Goal: Complete application form

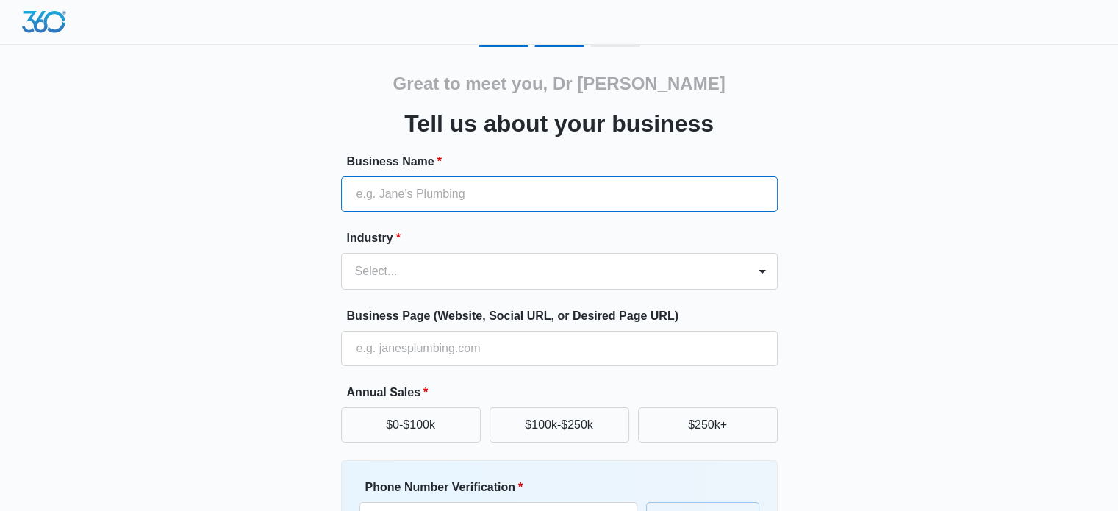
click at [430, 193] on input "Business Name *" at bounding box center [559, 193] width 437 height 35
paste input "Dr [PERSON_NAME]"
type input "Dr [PERSON_NAME]"
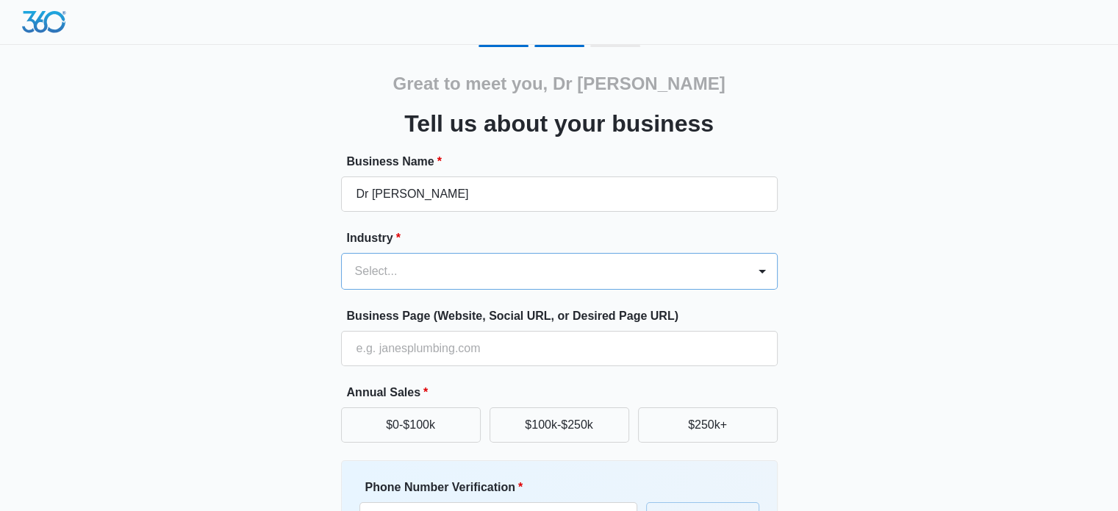
click at [418, 270] on div at bounding box center [541, 271] width 373 height 21
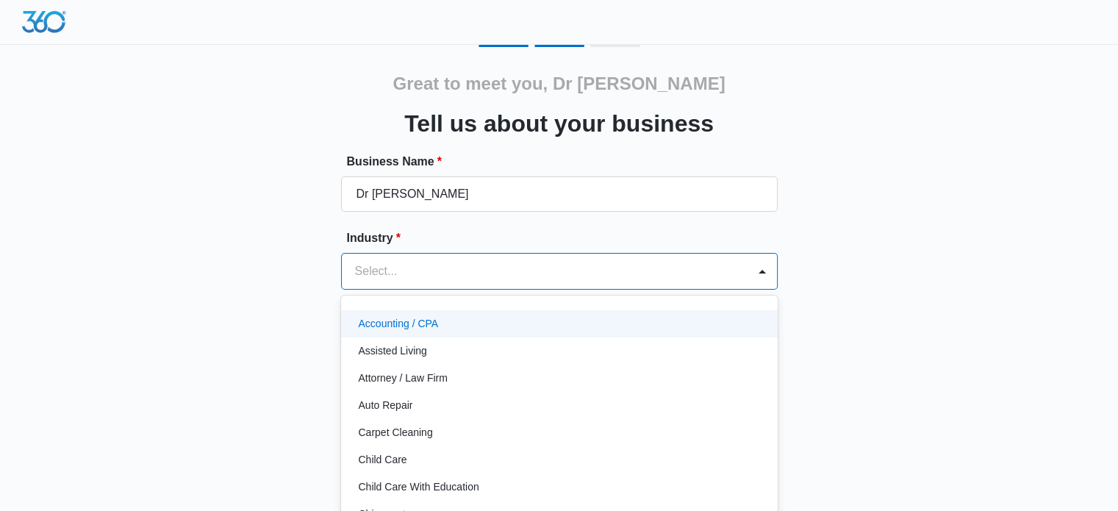
scroll to position [15, 0]
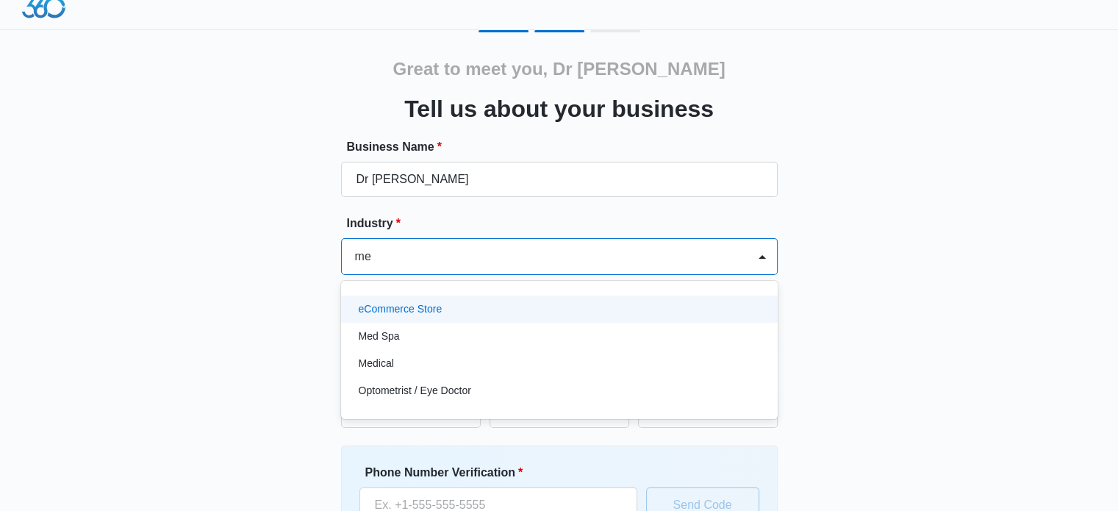
type input "med"
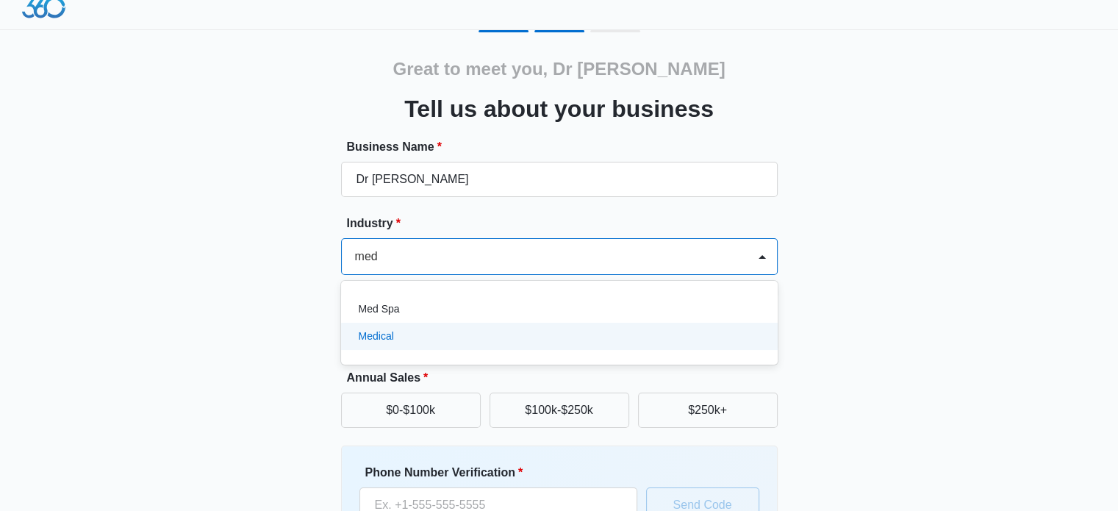
click at [386, 345] on div "Medical" at bounding box center [559, 336] width 437 height 27
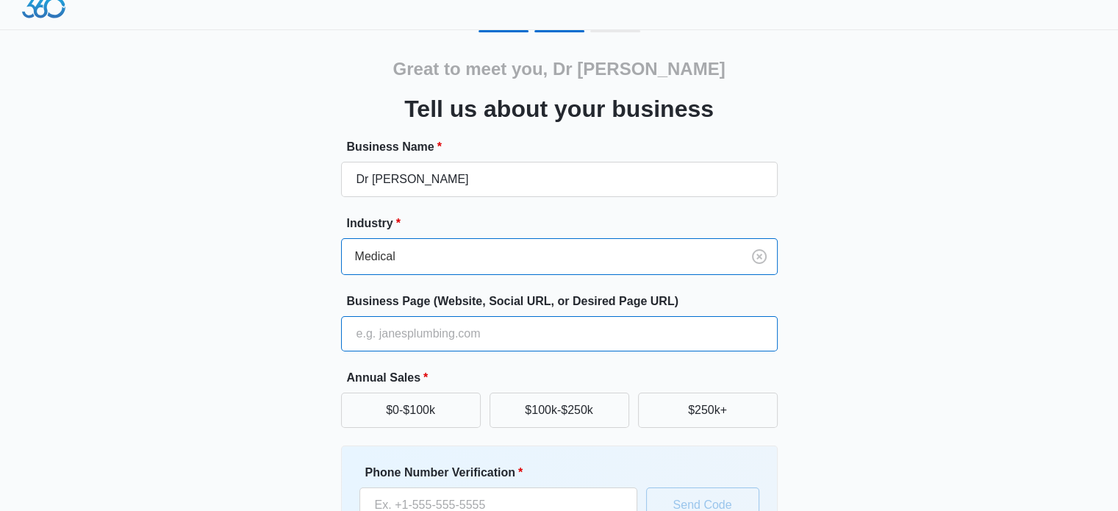
click at [443, 340] on input "Business Page (Website, Social URL, or Desired Page URL)" at bounding box center [559, 333] width 437 height 35
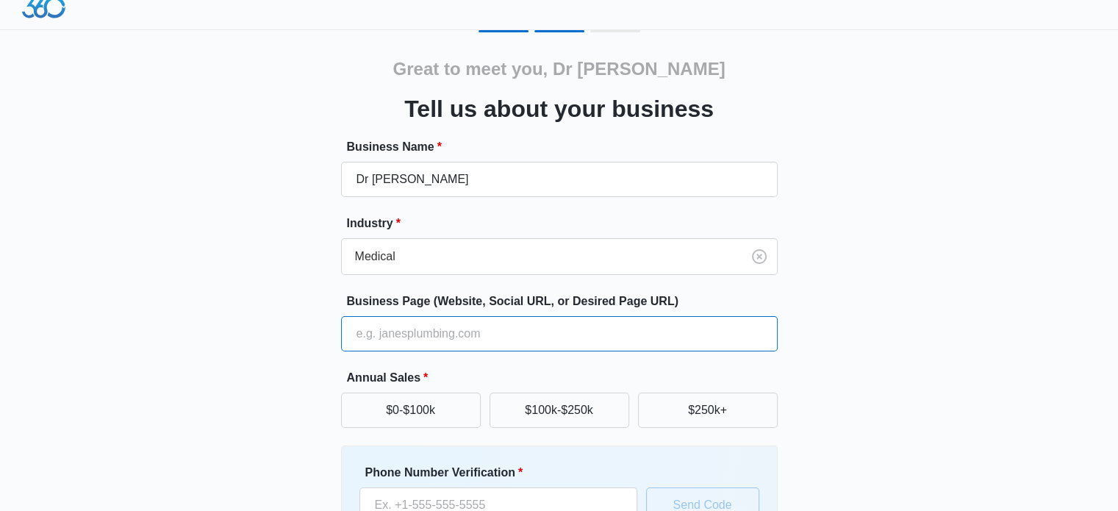
paste input "[URL][DOMAIN_NAME]"
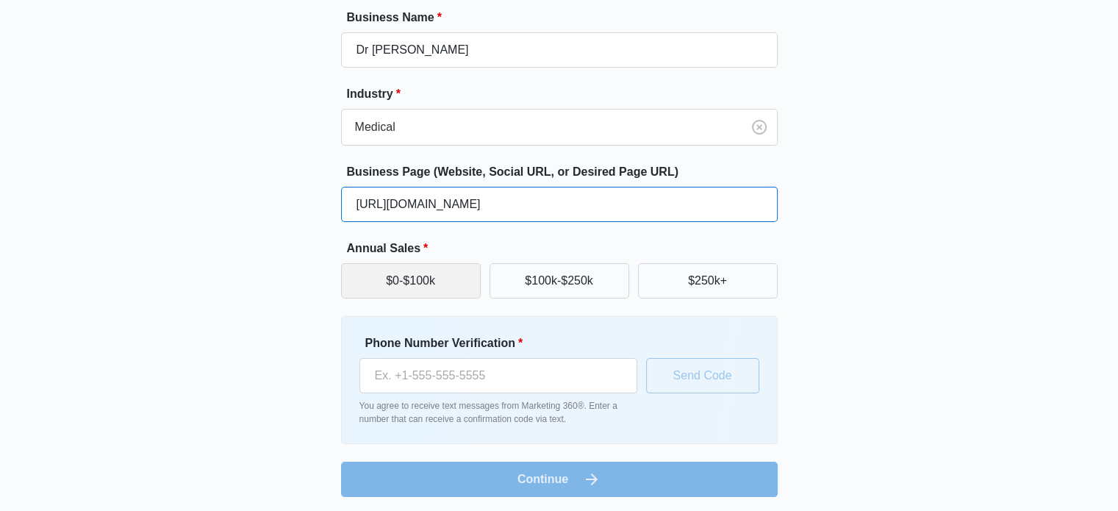
scroll to position [147, 0]
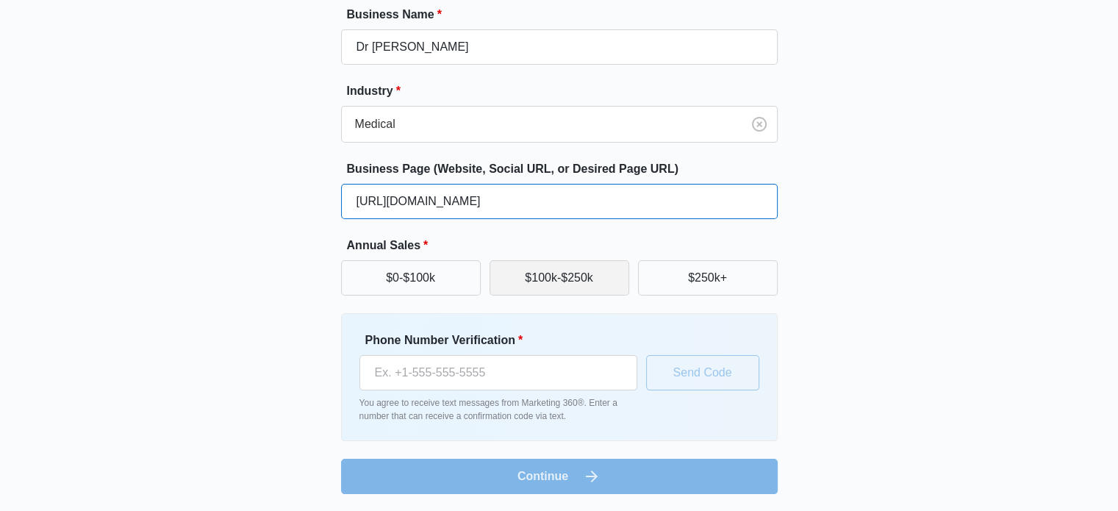
type input "[URL][DOMAIN_NAME]"
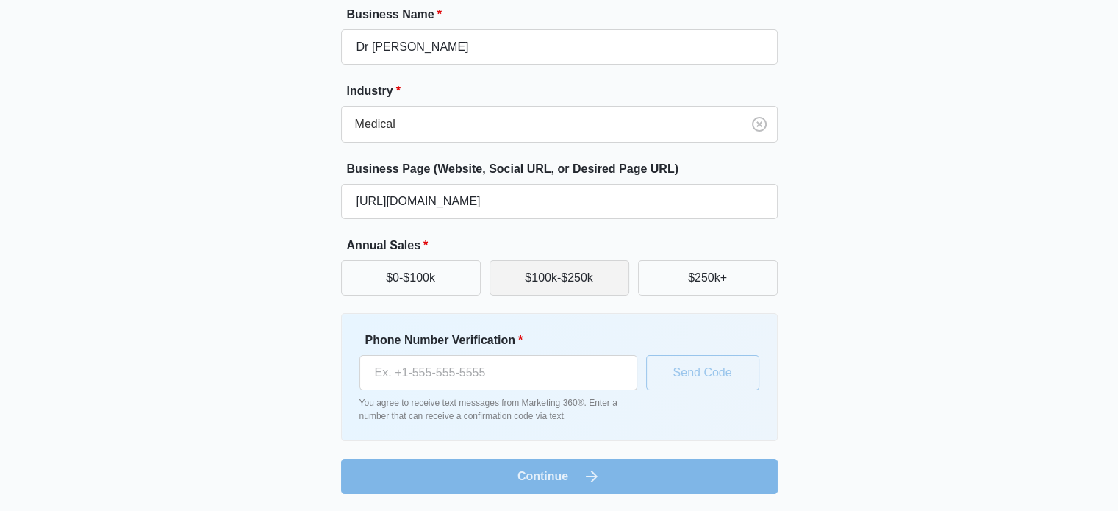
click at [550, 274] on button "$100k-$250k" at bounding box center [560, 277] width 140 height 35
click at [579, 484] on form "Business Name * Dr [PERSON_NAME] Industry * Medical Business Page (Website, Soc…" at bounding box center [559, 250] width 437 height 488
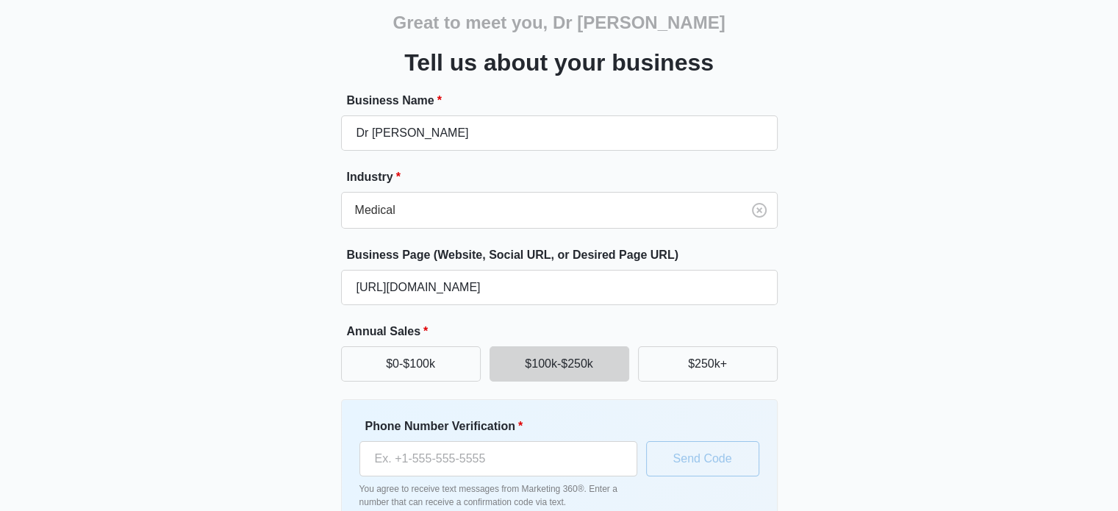
scroll to position [0, 0]
